Goal: Navigation & Orientation: Find specific page/section

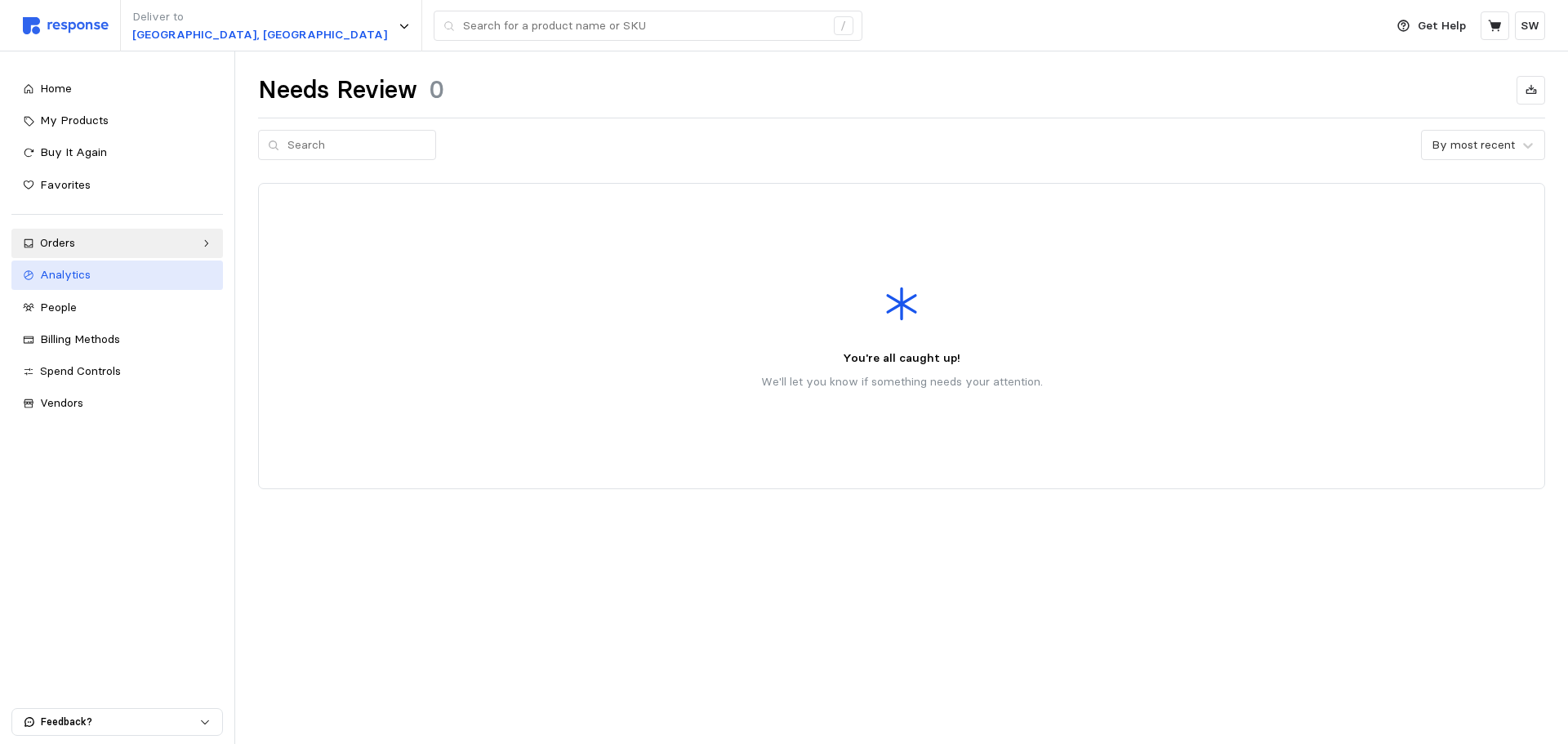
click at [124, 268] on div "Analytics" at bounding box center [125, 274] width 171 height 18
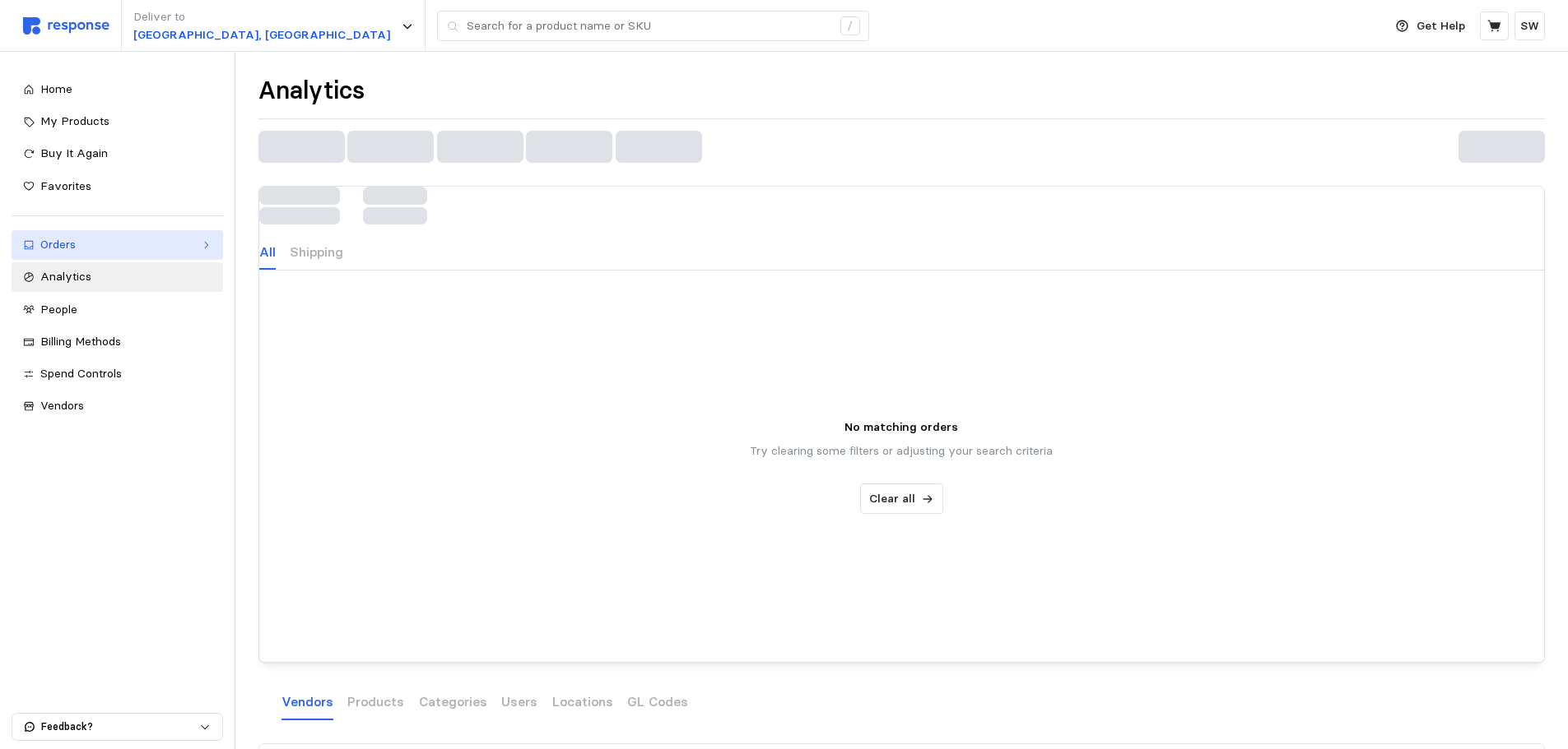
click at [111, 241] on div "Orders" at bounding box center [117, 244] width 154 height 18
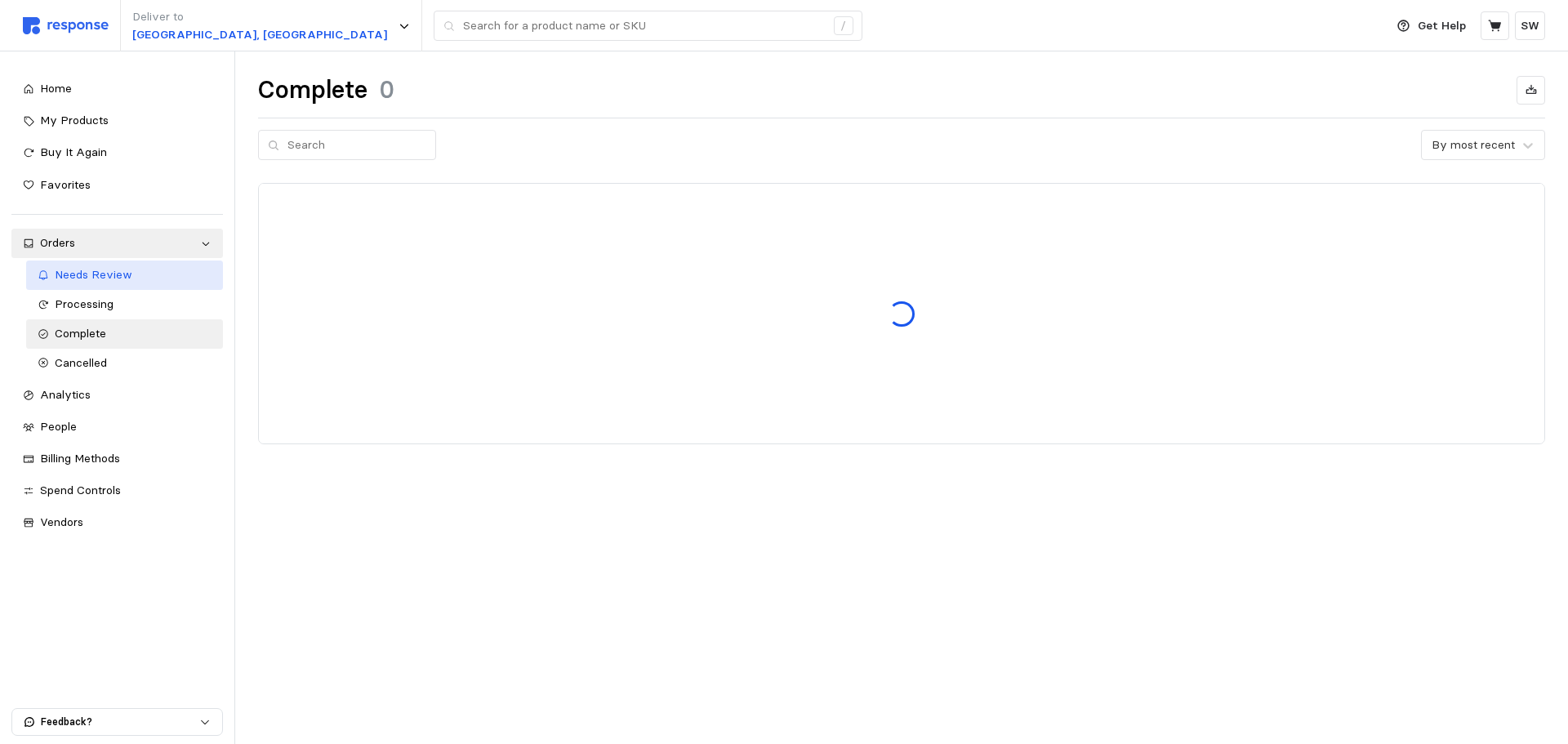
click at [104, 269] on span "Needs Review" at bounding box center [93, 274] width 77 height 15
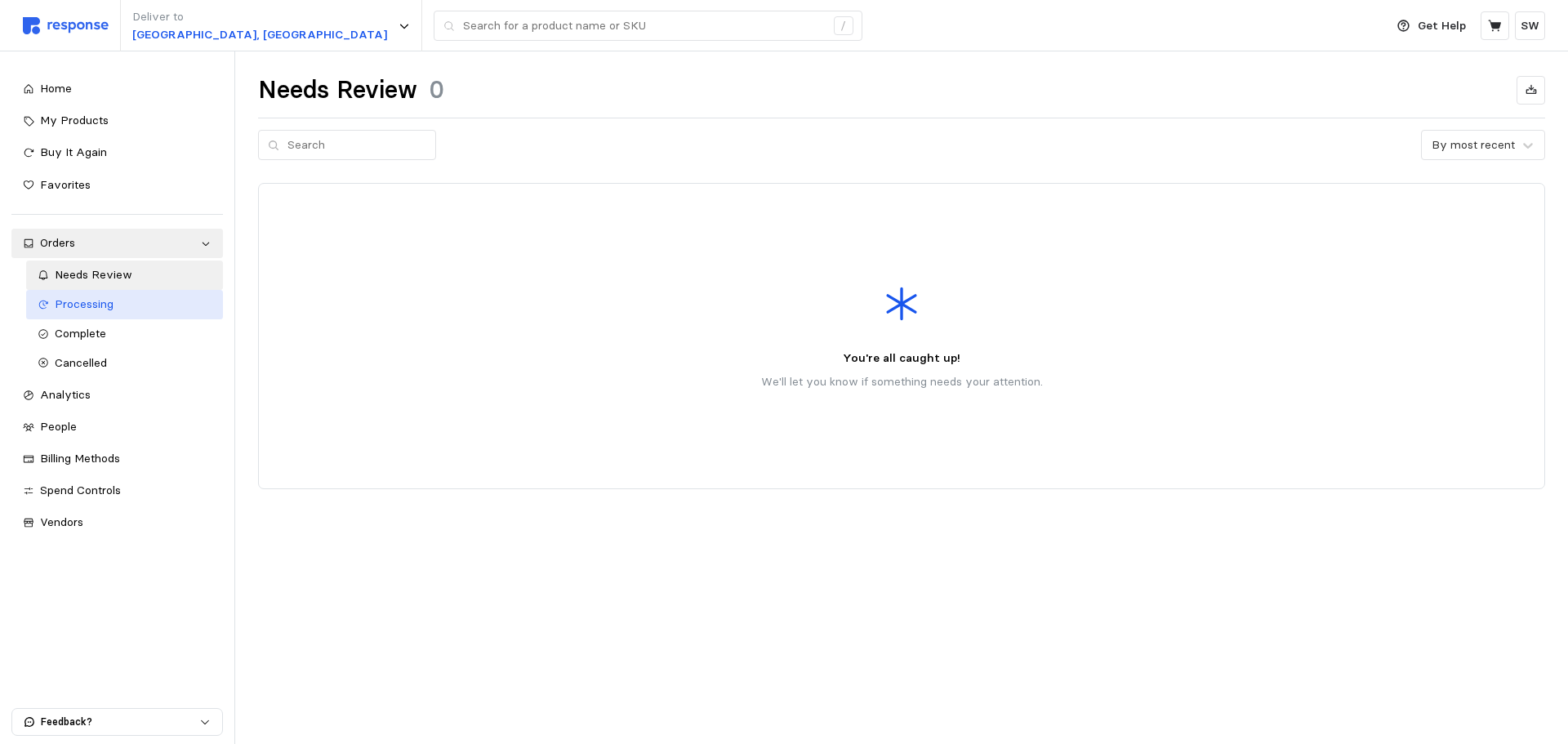
click at [122, 305] on div "Processing" at bounding box center [134, 304] width 158 height 18
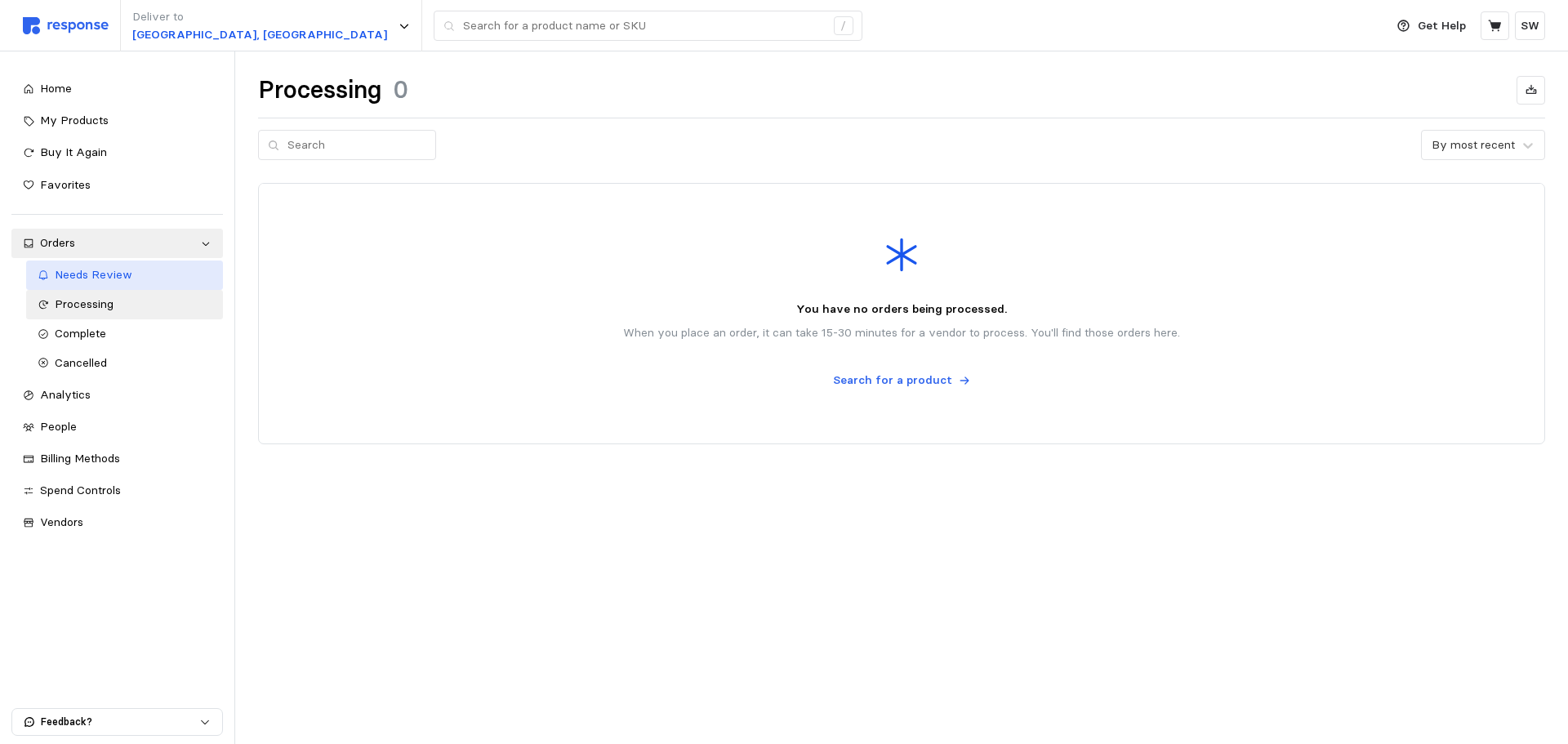
drag, startPoint x: 111, startPoint y: 277, endPoint x: 103, endPoint y: 274, distance: 8.5
click at [111, 277] on span "Needs Review" at bounding box center [93, 274] width 77 height 15
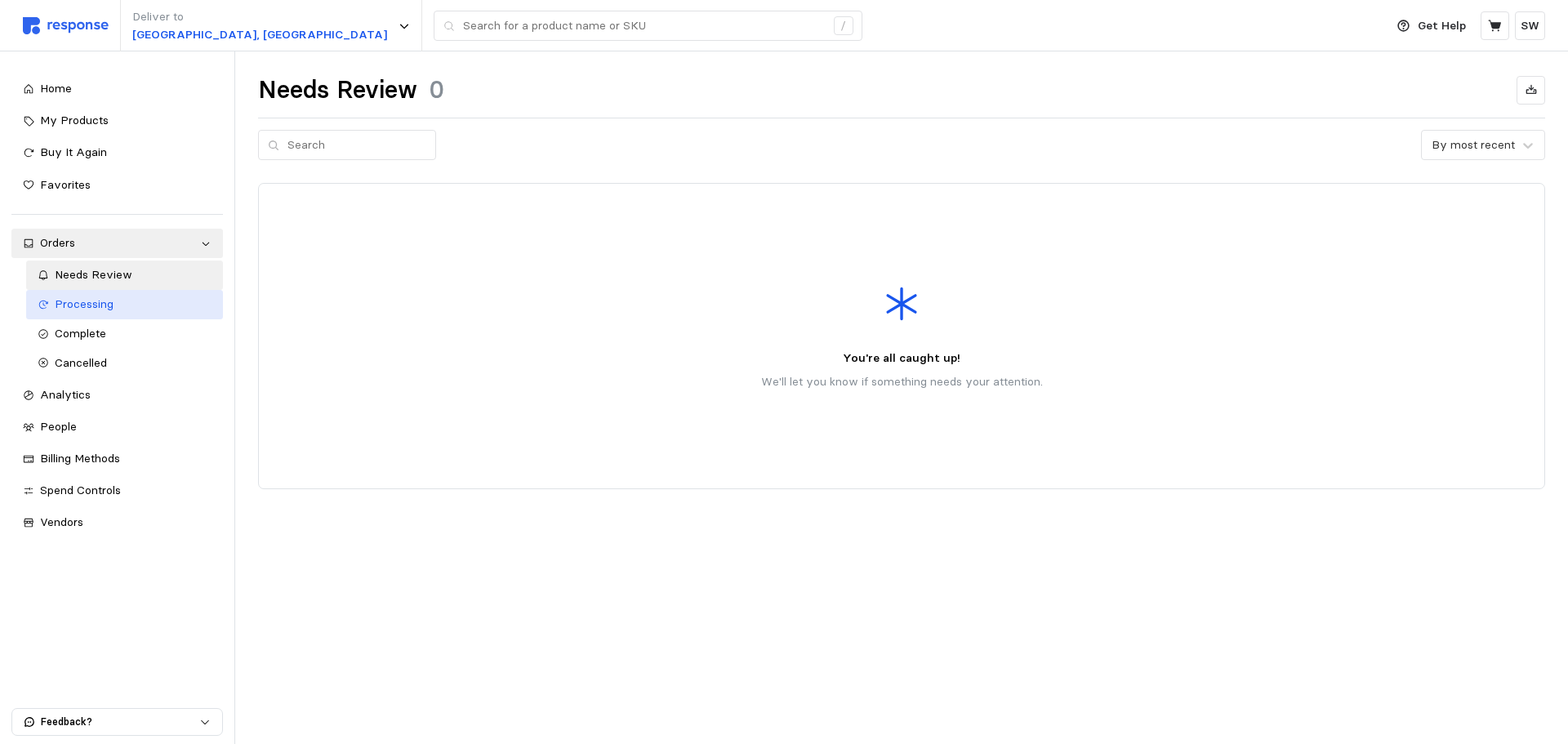
click at [99, 302] on span "Processing" at bounding box center [84, 304] width 59 height 15
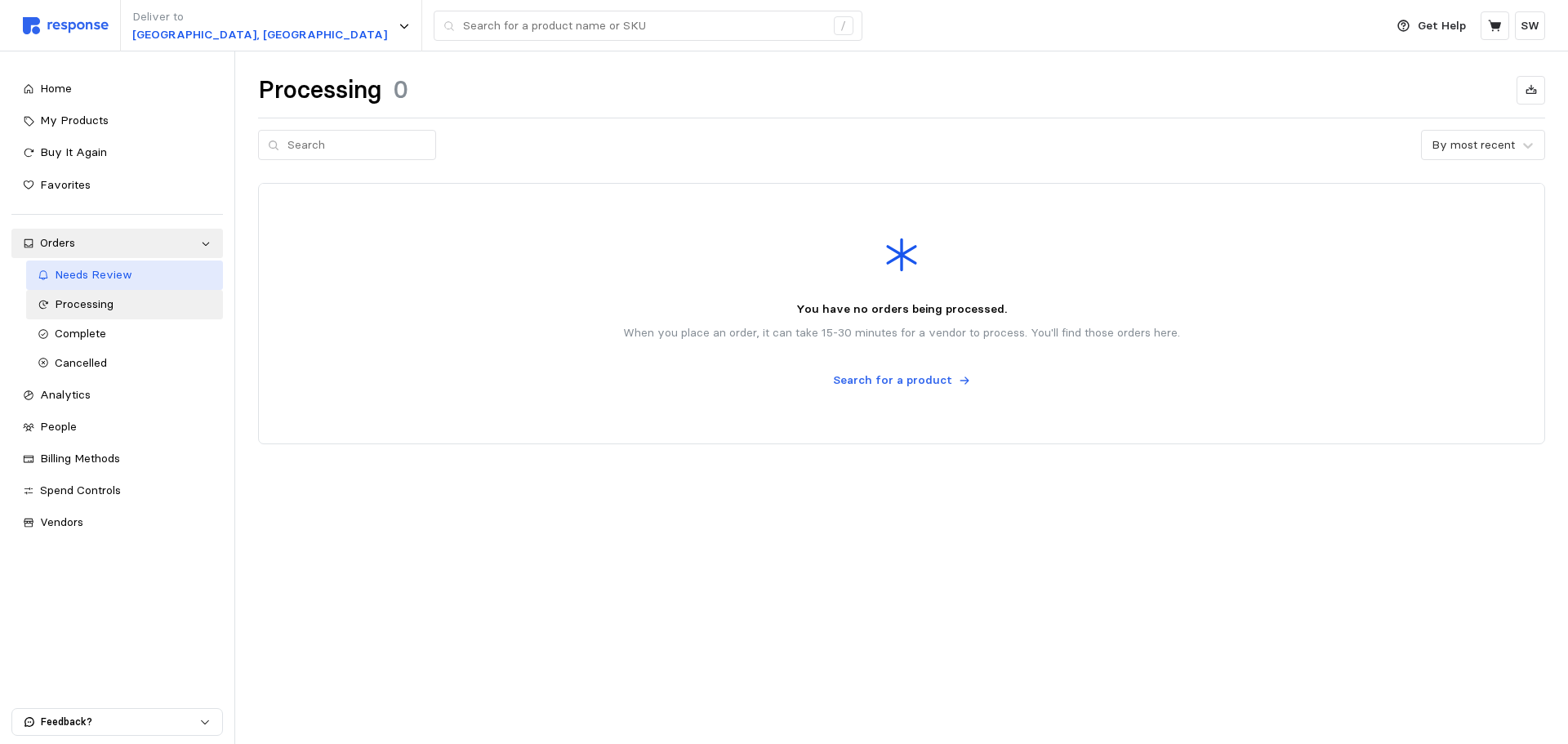
click at [104, 281] on span "Needs Review" at bounding box center [93, 274] width 77 height 15
